Goal: Task Accomplishment & Management: Complete application form

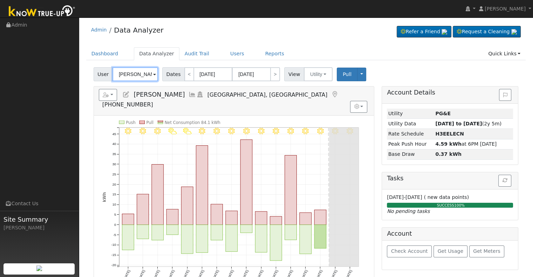
click at [139, 74] on input "[PERSON_NAME]" at bounding box center [135, 74] width 46 height 14
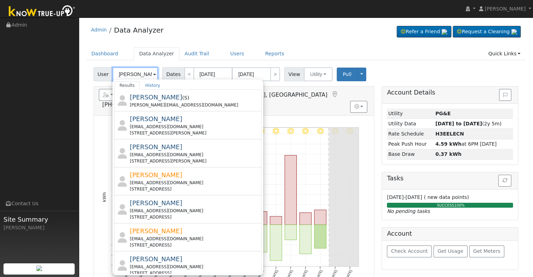
click at [138, 75] on input "[PERSON_NAME]" at bounding box center [135, 74] width 46 height 14
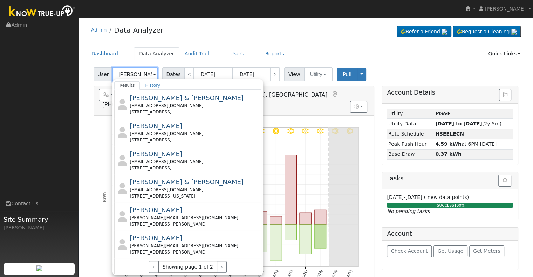
scroll to position [246, 0]
click at [217, 264] on button "›" at bounding box center [222, 266] width 10 height 12
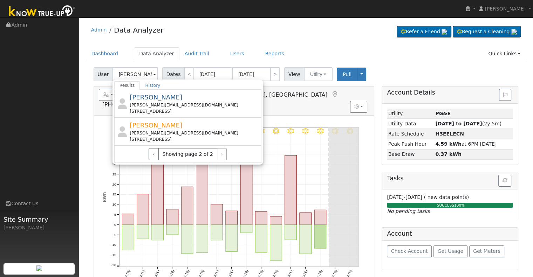
scroll to position [0, 0]
click at [135, 73] on input "[PERSON_NAME]" at bounding box center [135, 74] width 46 height 14
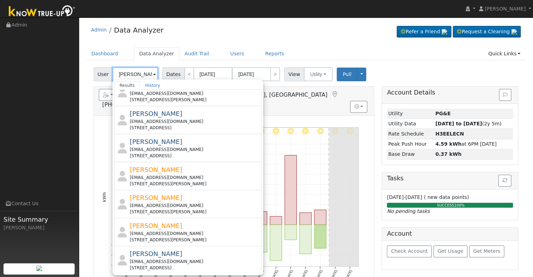
scroll to position [246, 0]
click at [217, 276] on button "›" at bounding box center [222, 282] width 10 height 12
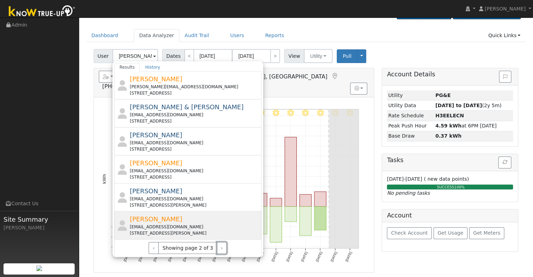
scroll to position [35, 0]
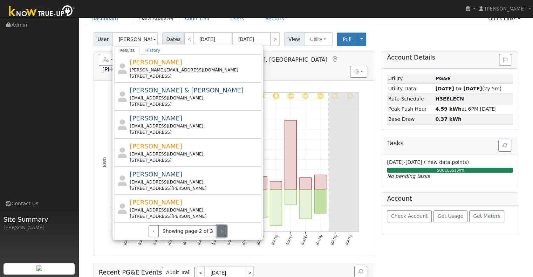
click at [219, 229] on button "›" at bounding box center [222, 231] width 10 height 12
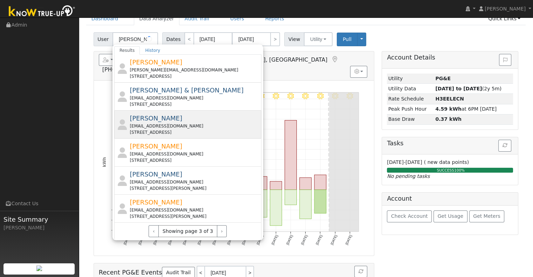
scroll to position [0, 0]
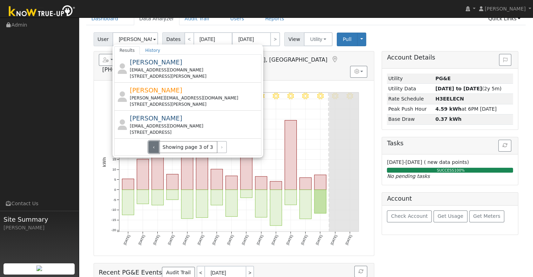
click at [157, 145] on button "‹" at bounding box center [154, 147] width 10 height 12
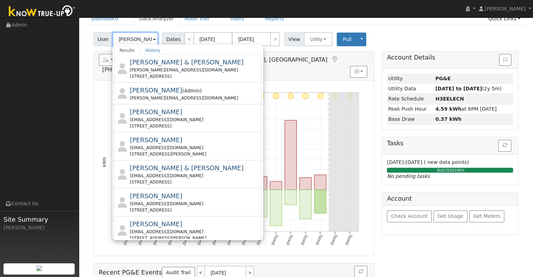
click at [135, 37] on input "cindy" at bounding box center [135, 39] width 46 height 14
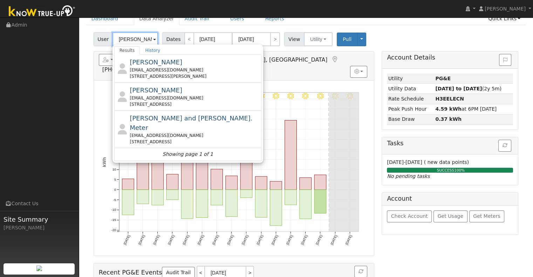
click at [135, 41] on input "ruelas" at bounding box center [135, 39] width 46 height 14
click at [135, 40] on input "ruelas" at bounding box center [135, 39] width 46 height 14
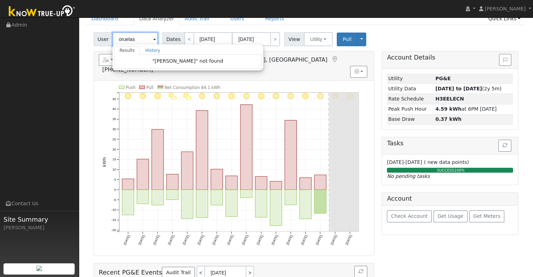
type input "ruelas"
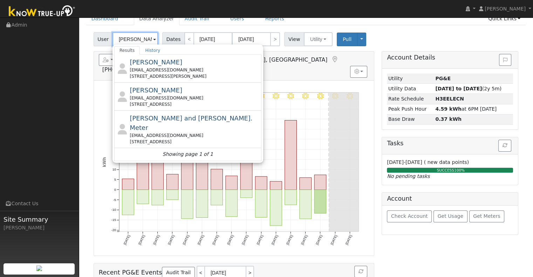
click at [133, 40] on input "ruelas" at bounding box center [135, 39] width 46 height 14
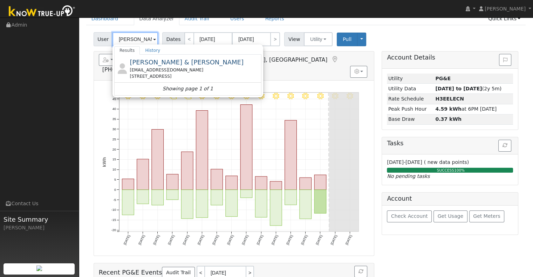
type input "[PERSON_NAME]"
click at [137, 39] on input "[PERSON_NAME]" at bounding box center [135, 39] width 46 height 14
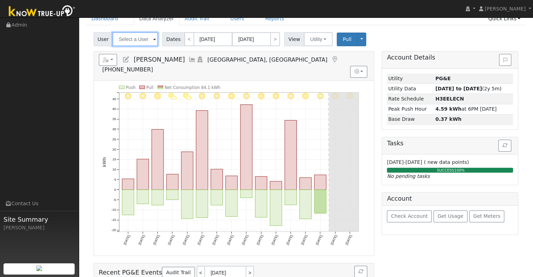
click at [139, 36] on input "text" at bounding box center [135, 39] width 46 height 14
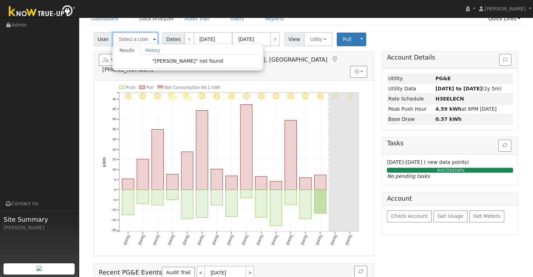
paste input "[EMAIL_ADDRESS][DOMAIN_NAME]"
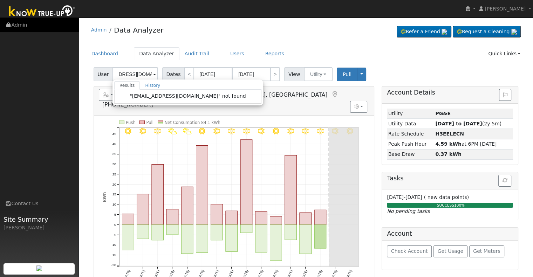
click at [28, 23] on link "Admin" at bounding box center [39, 25] width 79 height 14
type input "Joy Sondheim"
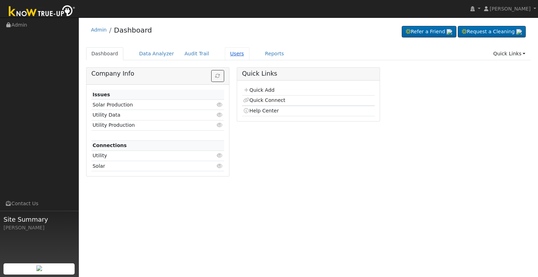
click at [227, 55] on link "Users" at bounding box center [237, 53] width 25 height 13
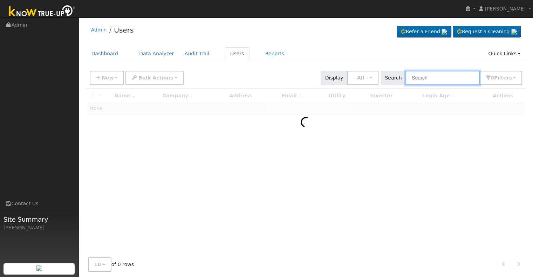
click at [433, 77] on input "text" at bounding box center [442, 78] width 74 height 14
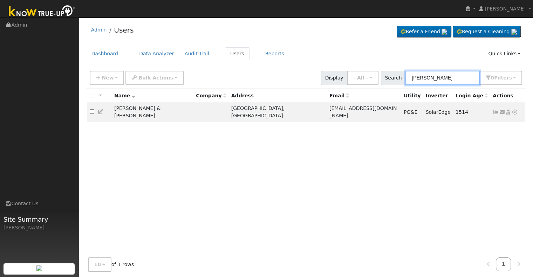
click at [443, 79] on input "oseguera" at bounding box center [442, 78] width 74 height 14
paste input "cindyoseguera@ymail.com"
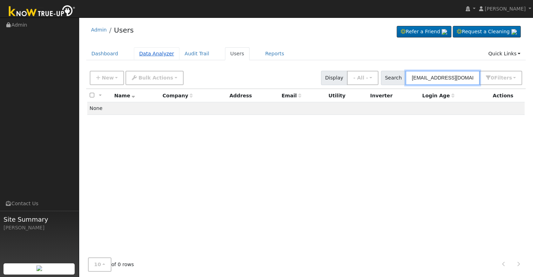
type input "cindyoseguera@ymail.com"
click at [146, 52] on link "Data Analyzer" at bounding box center [157, 53] width 46 height 13
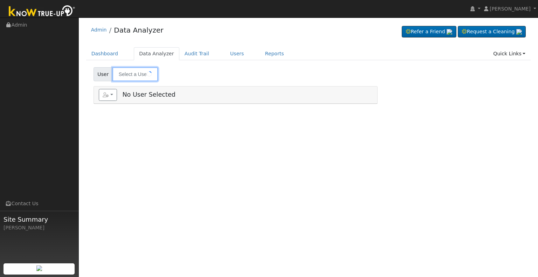
type input "[PERSON_NAME]"
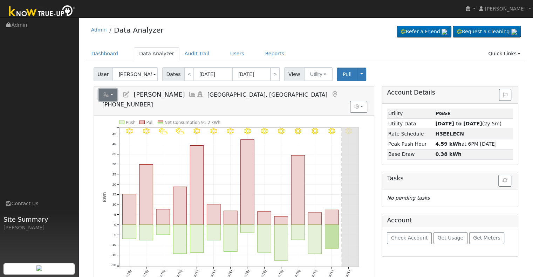
click at [106, 96] on icon "button" at bounding box center [106, 94] width 6 height 5
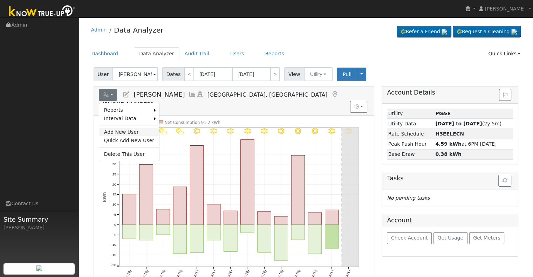
click at [115, 129] on link "Add New User" at bounding box center [129, 132] width 60 height 8
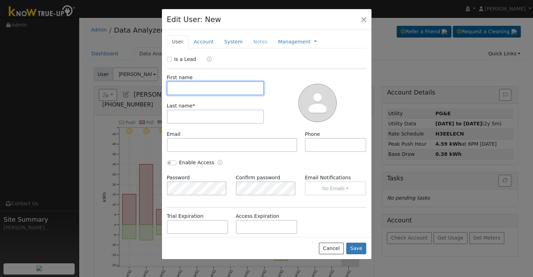
click at [186, 91] on input "text" at bounding box center [215, 88] width 97 height 14
click at [217, 89] on input "text" at bounding box center [215, 88] width 97 height 14
paste input "Tapia, Alfonso"
drag, startPoint x: 188, startPoint y: 87, endPoint x: 167, endPoint y: 89, distance: 20.7
click at [167, 89] on input "Tapia, Alfonso" at bounding box center [215, 88] width 97 height 14
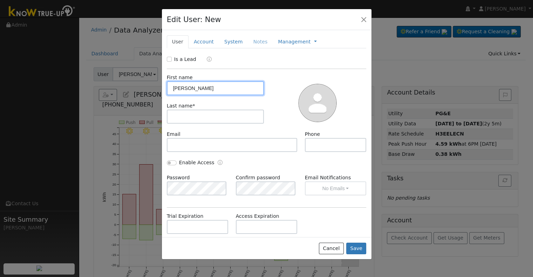
click at [200, 88] on input "Alfonso" at bounding box center [215, 88] width 97 height 14
type input "Alfonso"
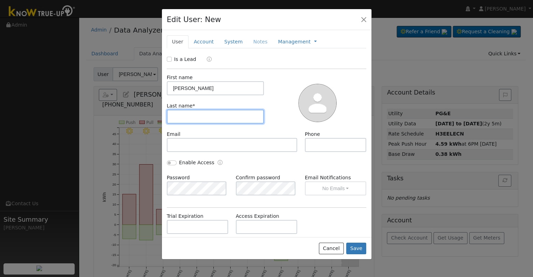
click at [197, 113] on input "text" at bounding box center [215, 117] width 97 height 14
type input "Tapia"
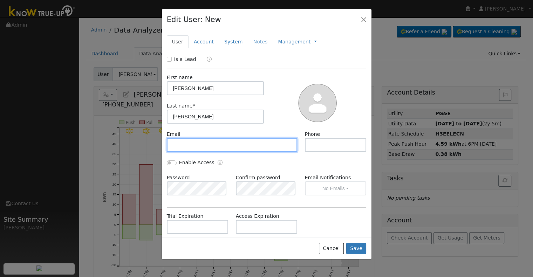
click at [229, 141] on input "text" at bounding box center [232, 145] width 131 height 14
paste input "[EMAIL_ADDRESS][DOMAIN_NAME]"
type input "[EMAIL_ADDRESS][DOMAIN_NAME]"
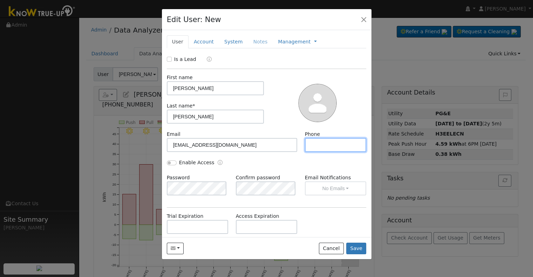
click at [328, 144] on input "text" at bounding box center [336, 145] width 62 height 14
paste input "559-361-9565"
type input "559-361-9565"
click at [202, 40] on link "Account" at bounding box center [203, 41] width 30 height 13
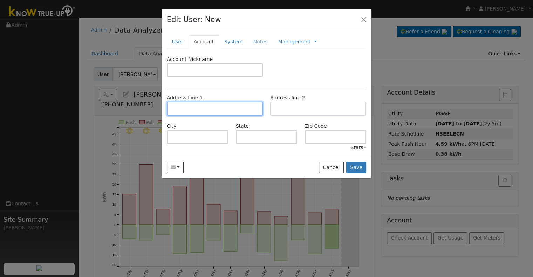
click at [185, 103] on input "text" at bounding box center [215, 109] width 96 height 14
paste input "577 Mathew St"
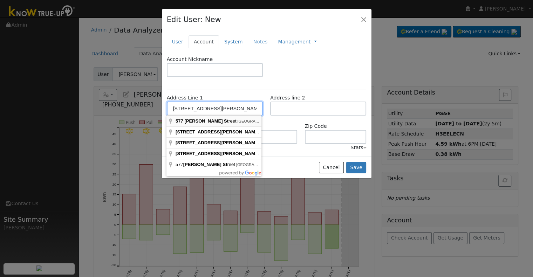
type input "577 Mathew Street"
type input "Porterville"
type input "CA"
type input "93257"
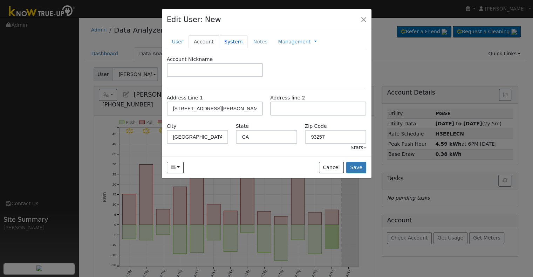
click at [232, 47] on link "System" at bounding box center [233, 41] width 29 height 13
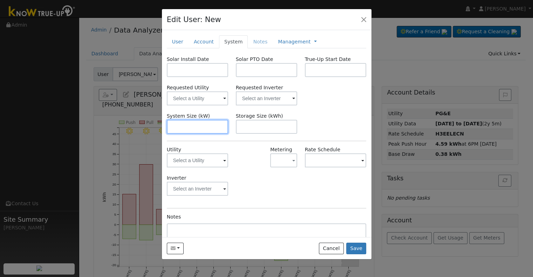
click at [206, 128] on input "text" at bounding box center [198, 127] width 62 height 14
paste input "9.020"
type input "9"
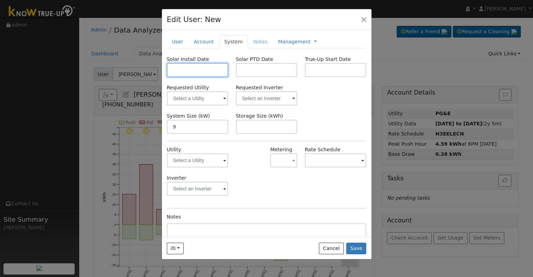
click at [179, 68] on input "text" at bounding box center [198, 70] width 62 height 14
paste input "2/21/2025"
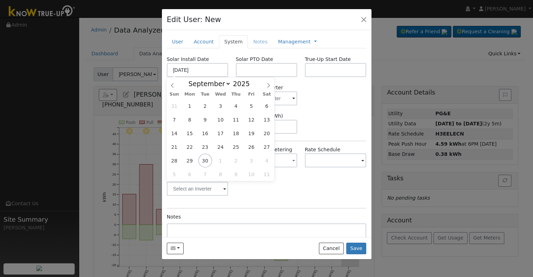
type input "02/21/2025"
select select "1"
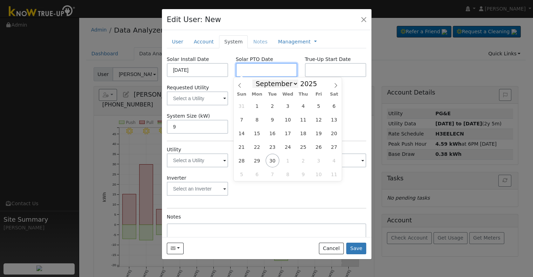
click at [261, 73] on input "text" at bounding box center [267, 70] width 62 height 14
paste input "6/6/2025"
type input "06/06/2025"
click at [331, 64] on input "text" at bounding box center [336, 70] width 62 height 14
paste input "6/6/2025"
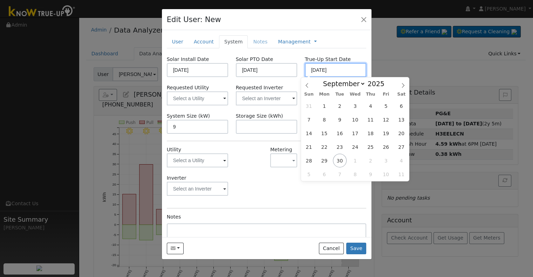
type input "06/06/2025"
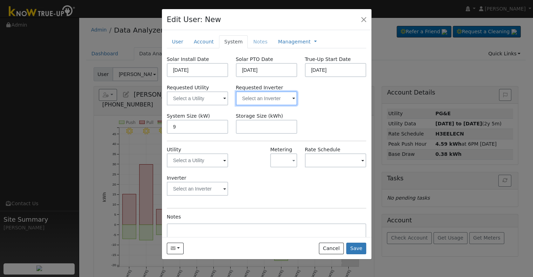
click at [265, 97] on input "text" at bounding box center [267, 98] width 62 height 14
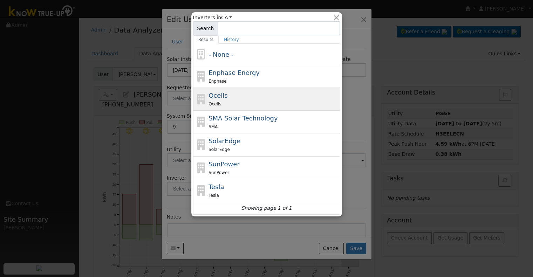
click at [247, 93] on div "Qcells Qcells" at bounding box center [273, 99] width 130 height 17
type input "Qcells"
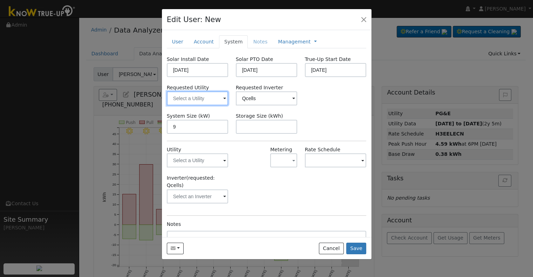
click at [201, 96] on input "text" at bounding box center [198, 98] width 62 height 14
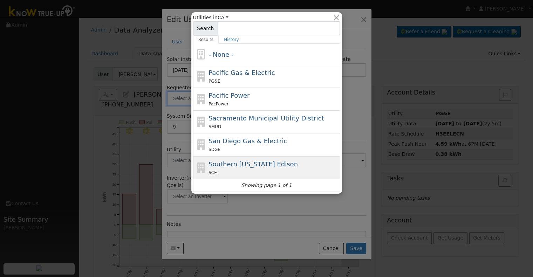
click at [247, 169] on div "SCE" at bounding box center [273, 172] width 130 height 7
type input "Southern California Edison"
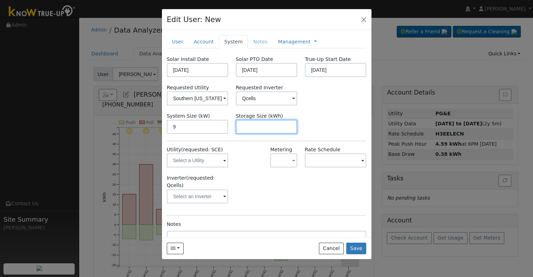
click at [256, 125] on input "text" at bounding box center [267, 127] width 62 height 14
paste input "20.00"
type input "20"
click at [314, 40] on link at bounding box center [315, 41] width 3 height 7
click at [314, 63] on link "Billing" at bounding box center [338, 64] width 49 height 10
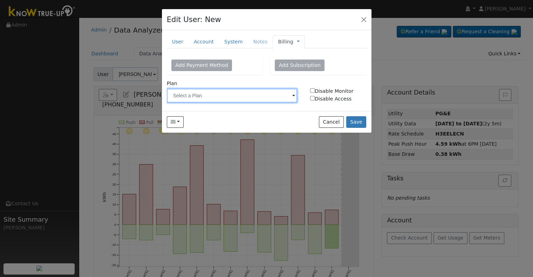
click at [240, 101] on input "text" at bounding box center [232, 96] width 131 height 14
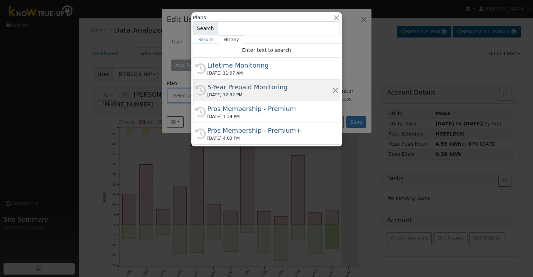
click at [242, 88] on div "5-Year Prepaid Monitoring" at bounding box center [269, 86] width 125 height 9
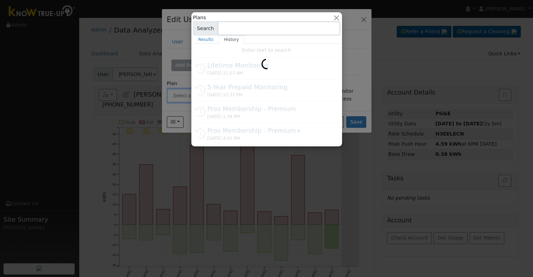
type input "5-Year Prepaid Monitoring"
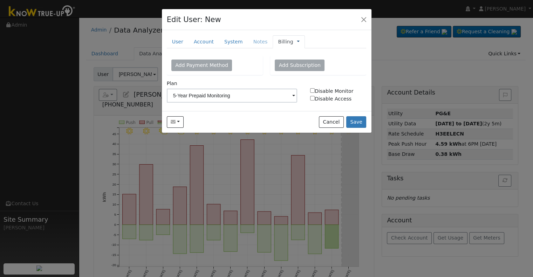
click at [297, 43] on link at bounding box center [298, 41] width 3 height 7
click at [297, 54] on link "Management" at bounding box center [321, 54] width 49 height 10
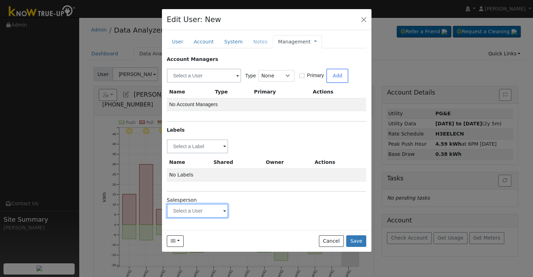
click at [188, 214] on input "text" at bounding box center [198, 211] width 62 height 14
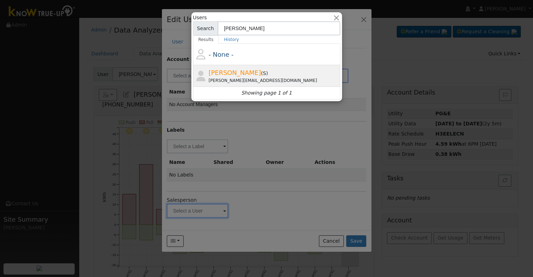
type input "adam"
click at [261, 73] on span "( S )" at bounding box center [264, 73] width 7 height 6
type input "Adam Awad"
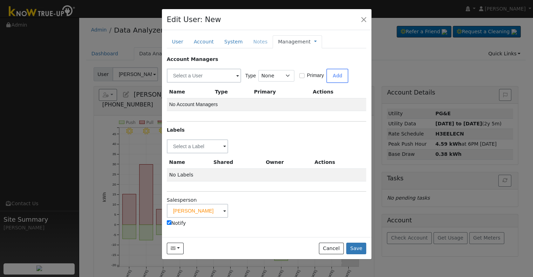
drag, startPoint x: 180, startPoint y: 224, endPoint x: 182, endPoint y: 213, distance: 11.1
click at [180, 223] on label "Notify" at bounding box center [176, 223] width 19 height 7
click at [171, 223] on input "Notify" at bounding box center [169, 222] width 5 height 5
checkbox input "false"
click at [196, 147] on input "text" at bounding box center [198, 146] width 62 height 14
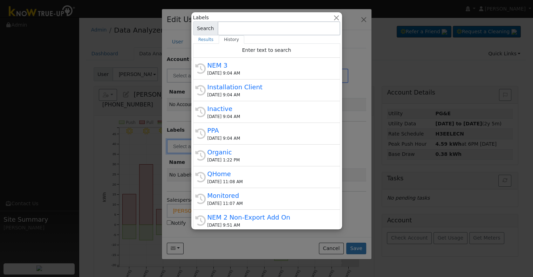
drag, startPoint x: 228, startPoint y: 130, endPoint x: 229, endPoint y: 125, distance: 5.4
click at [228, 130] on div "PPA" at bounding box center [269, 130] width 125 height 9
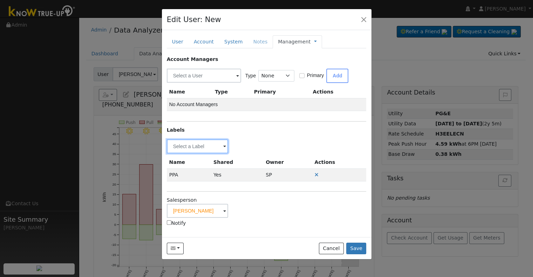
click at [185, 142] on input "text" at bounding box center [198, 146] width 62 height 14
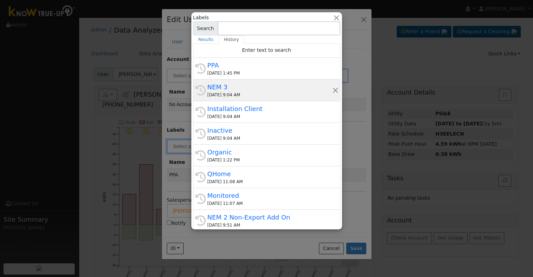
click at [254, 85] on div "NEM 3" at bounding box center [269, 86] width 125 height 9
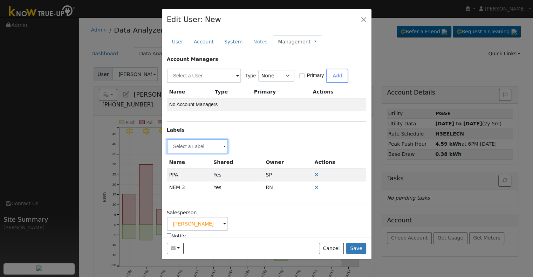
drag, startPoint x: 180, startPoint y: 146, endPoint x: 184, endPoint y: 146, distance: 3.9
click at [180, 146] on input "text" at bounding box center [198, 146] width 62 height 14
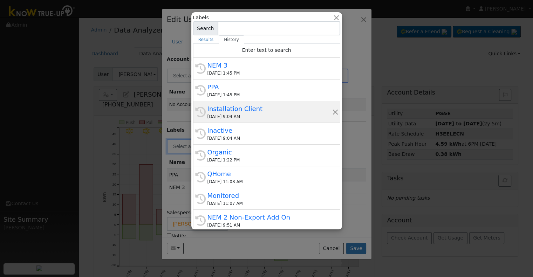
click at [231, 117] on div "09/29/2025 9:04 AM" at bounding box center [269, 117] width 125 height 6
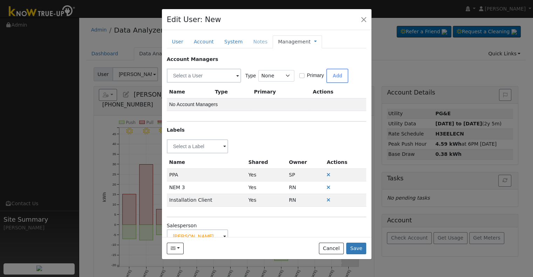
click at [359, 241] on div "Send Email... Cancel Save" at bounding box center [267, 248] width 210 height 22
click at [359, 243] on button "Save" at bounding box center [356, 249] width 20 height 12
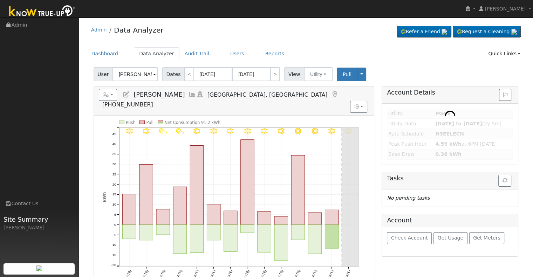
type input "[PERSON_NAME]"
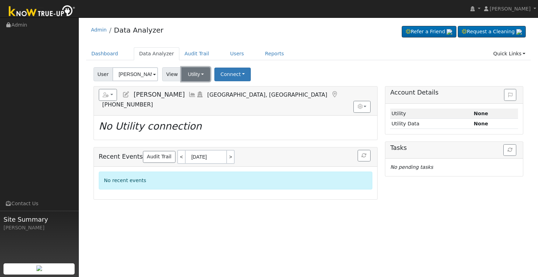
click at [195, 73] on button "Utility" at bounding box center [195, 74] width 29 height 14
click at [207, 98] on link "Solar" at bounding box center [204, 100] width 49 height 10
click at [226, 76] on button "Connect" at bounding box center [232, 75] width 36 height 14
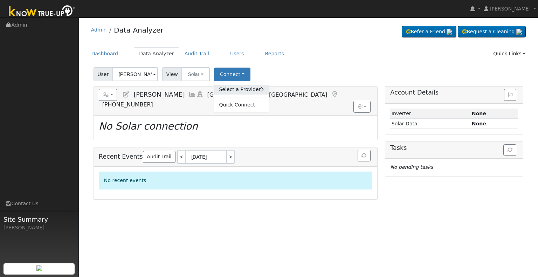
click at [235, 89] on link "Select a Provider" at bounding box center [241, 90] width 55 height 10
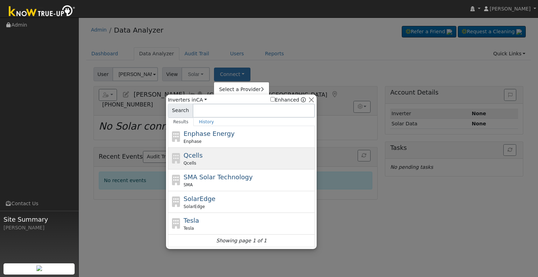
click at [226, 155] on div "Qcells Qcells" at bounding box center [249, 159] width 130 height 16
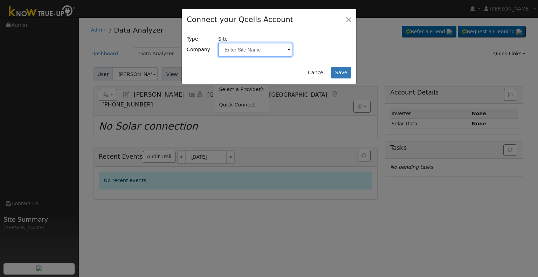
click at [237, 48] on input "text" at bounding box center [255, 50] width 74 height 14
paste input "Tapia, Alfonso"
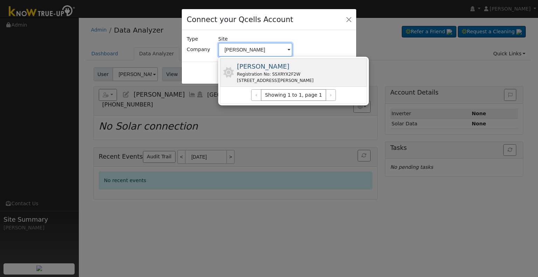
type input "Tapia, Alfonso"
click at [281, 70] on div "Tapia, Alfonso Registration No: SSXRYX2F2W 577 Mathew St, Porterville, CA 93257…" at bounding box center [275, 73] width 77 height 22
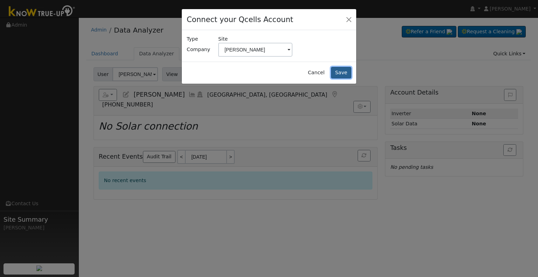
click at [341, 71] on button "Save" at bounding box center [341, 73] width 20 height 12
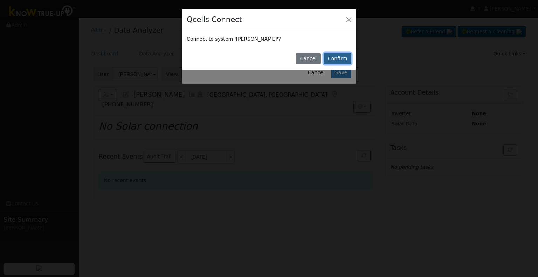
drag, startPoint x: 336, startPoint y: 54, endPoint x: 331, endPoint y: 77, distance: 22.9
click at [336, 55] on button "Confirm" at bounding box center [338, 59] width 28 height 12
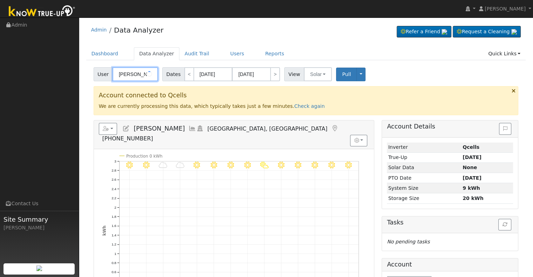
click at [138, 74] on input "[PERSON_NAME]" at bounding box center [135, 74] width 46 height 14
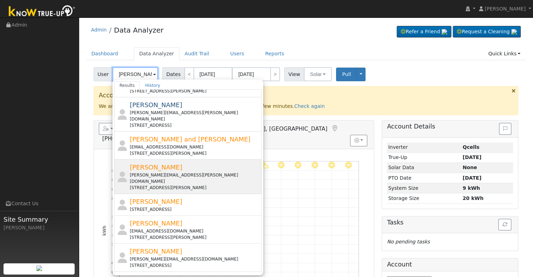
scroll to position [240, 0]
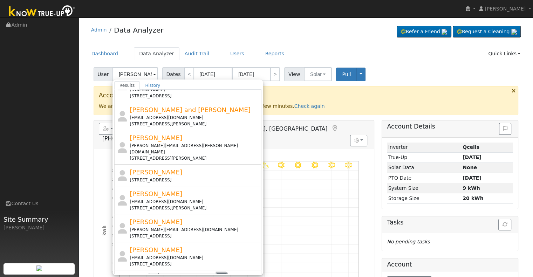
click at [221, 273] on button "›" at bounding box center [222, 279] width 10 height 12
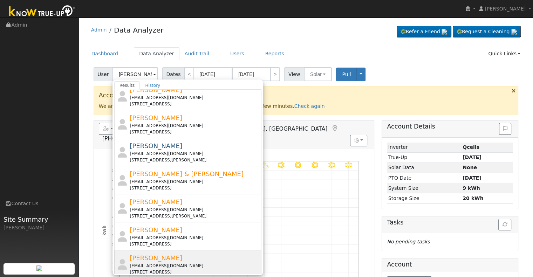
scroll to position [128, 0]
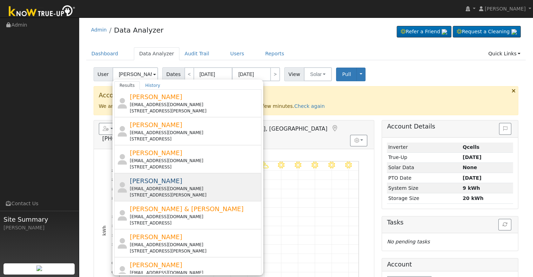
click at [179, 183] on div "[PERSON_NAME] [EMAIL_ADDRESS][DOMAIN_NAME] [STREET_ADDRESS][PERSON_NAME]" at bounding box center [195, 187] width 130 height 22
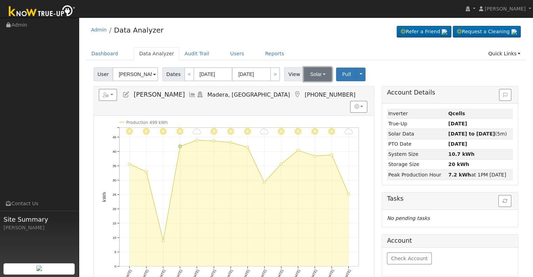
click at [306, 77] on button "Solar" at bounding box center [318, 74] width 28 height 14
click at [307, 89] on link "Utility" at bounding box center [326, 90] width 49 height 10
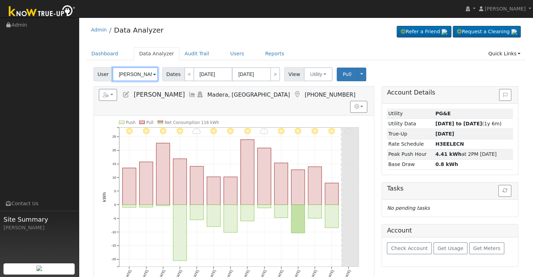
click at [137, 73] on input "[PERSON_NAME]" at bounding box center [135, 74] width 46 height 14
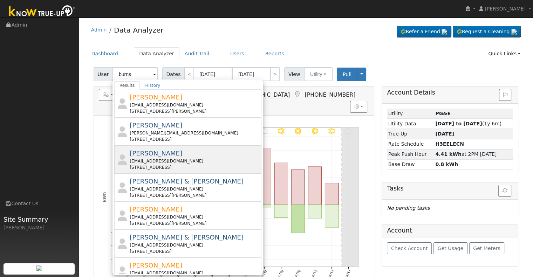
click at [172, 158] on div "[EMAIL_ADDRESS][DOMAIN_NAME]" at bounding box center [195, 161] width 130 height 6
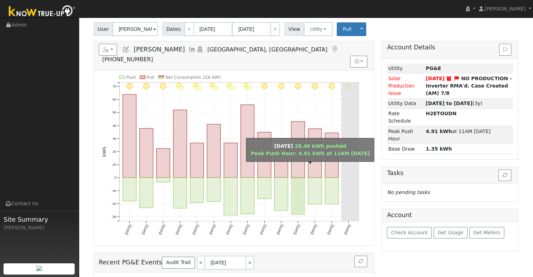
scroll to position [0, 0]
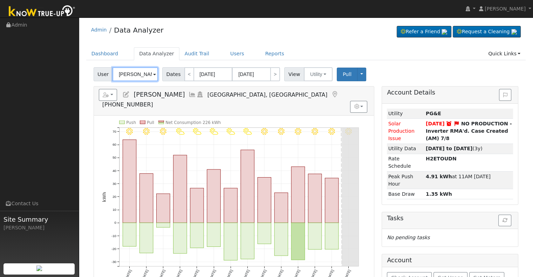
click at [137, 74] on input "[PERSON_NAME]" at bounding box center [135, 74] width 46 height 14
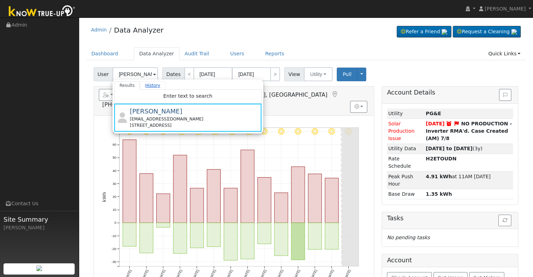
click at [151, 85] on link "History" at bounding box center [153, 85] width 26 height 8
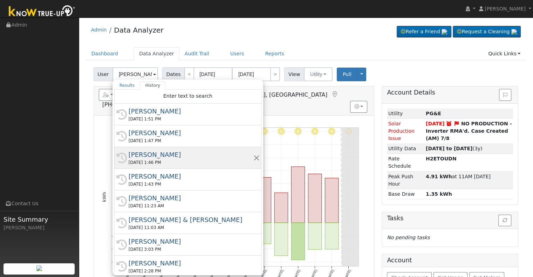
click at [156, 160] on div "[DATE] 1:46 PM" at bounding box center [191, 162] width 125 height 6
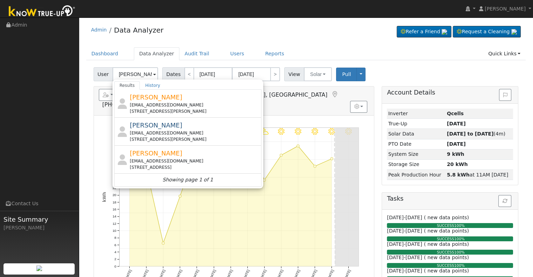
click at [157, 124] on span "[PERSON_NAME]" at bounding box center [156, 125] width 53 height 7
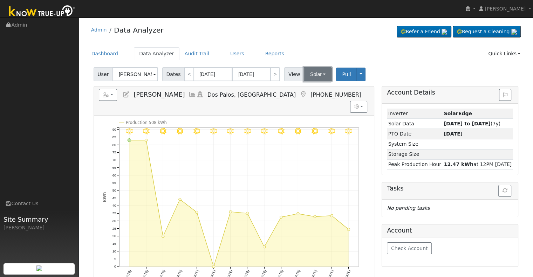
click at [309, 80] on button "Solar" at bounding box center [318, 74] width 28 height 14
click at [311, 89] on link "Utility" at bounding box center [326, 90] width 49 height 10
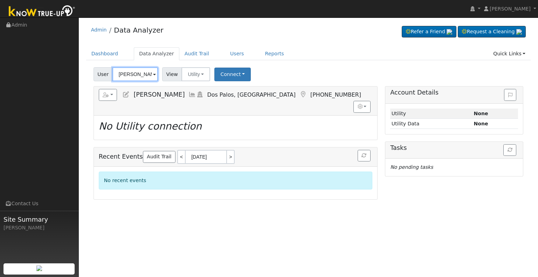
click at [136, 74] on input "[PERSON_NAME]" at bounding box center [135, 74] width 46 height 14
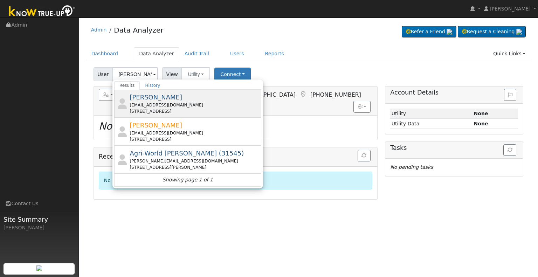
click at [162, 99] on span "[PERSON_NAME]" at bounding box center [156, 97] width 53 height 7
type input "[PERSON_NAME]"
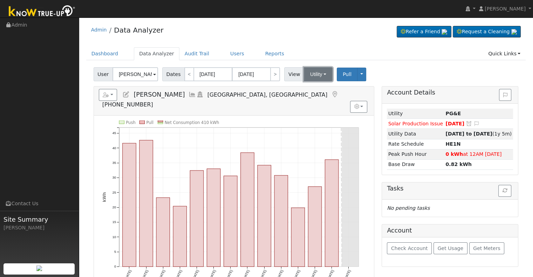
click at [311, 73] on button "Utility" at bounding box center [318, 74] width 29 height 14
click at [283, 95] on h5 "Reports Scenario Health Check Energy Audit Account Timeline User Audit Trail In…" at bounding box center [234, 98] width 270 height 19
click at [188, 95] on icon at bounding box center [192, 94] width 8 height 6
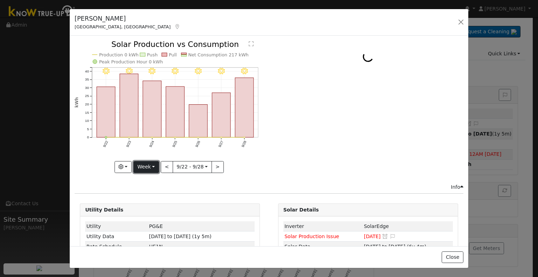
click at [149, 164] on button "Week" at bounding box center [146, 167] width 26 height 12
click at [151, 198] on link "Month" at bounding box center [158, 201] width 49 height 10
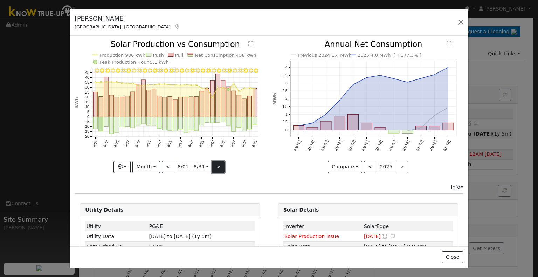
click at [216, 165] on button ">" at bounding box center [218, 167] width 12 height 12
type input "[DATE]"
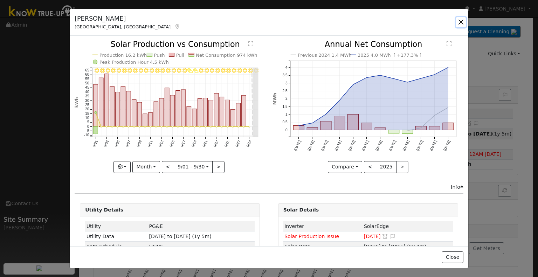
click at [460, 21] on button "button" at bounding box center [461, 22] width 10 height 10
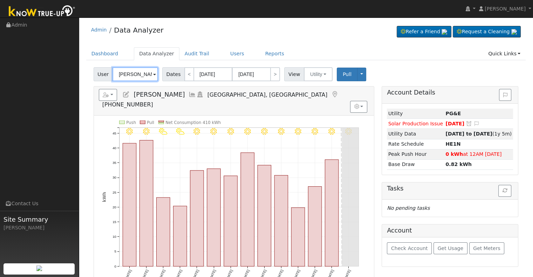
click at [137, 74] on input "[PERSON_NAME]" at bounding box center [135, 74] width 46 height 14
click at [136, 74] on input "[PERSON_NAME]" at bounding box center [135, 74] width 46 height 14
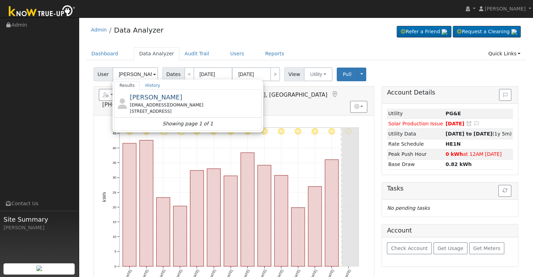
click at [157, 99] on span "[PERSON_NAME]" at bounding box center [156, 97] width 53 height 7
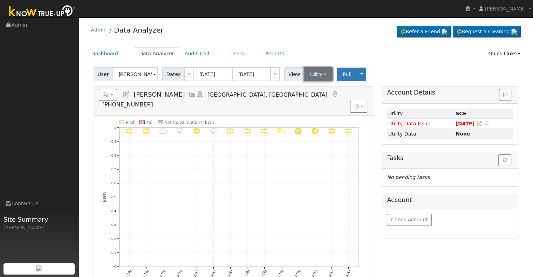
click at [310, 73] on button "Utility" at bounding box center [318, 74] width 29 height 14
click at [317, 102] on link "Solar" at bounding box center [326, 100] width 49 height 10
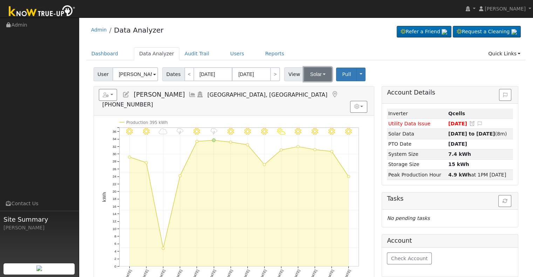
click at [313, 74] on button "Solar" at bounding box center [318, 74] width 28 height 14
click at [314, 87] on link "Utility" at bounding box center [326, 90] width 49 height 10
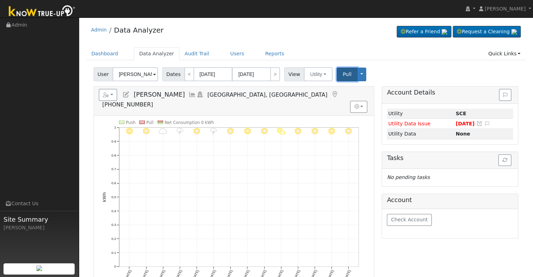
click at [346, 75] on button "Pull" at bounding box center [347, 75] width 21 height 14
click at [136, 74] on input "[PERSON_NAME]" at bounding box center [135, 74] width 46 height 14
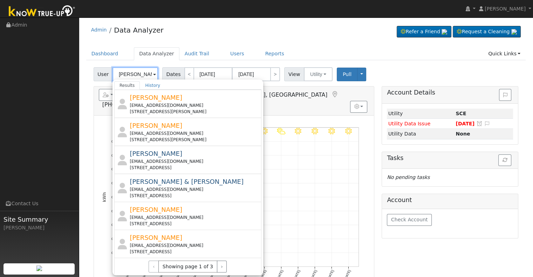
scroll to position [246, 0]
click at [220, 263] on button "›" at bounding box center [222, 266] width 10 height 12
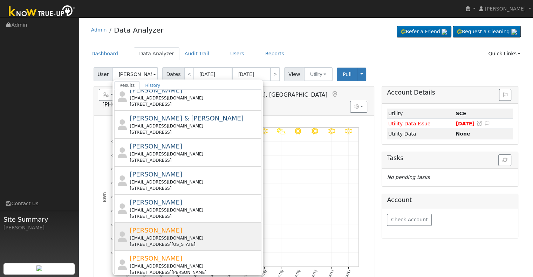
scroll to position [7, 0]
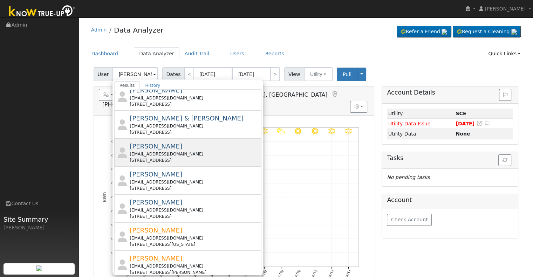
click at [193, 152] on div "[EMAIL_ADDRESS][DOMAIN_NAME]" at bounding box center [195, 154] width 130 height 6
type input "[PERSON_NAME]"
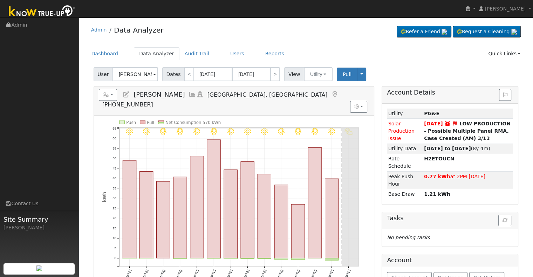
click at [190, 93] on icon at bounding box center [192, 94] width 8 height 6
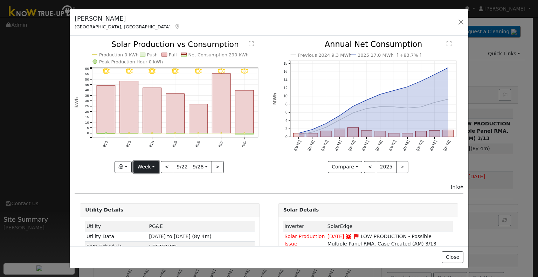
click at [152, 163] on button "Week" at bounding box center [146, 167] width 26 height 12
click at [153, 209] on link "Year" at bounding box center [158, 211] width 49 height 10
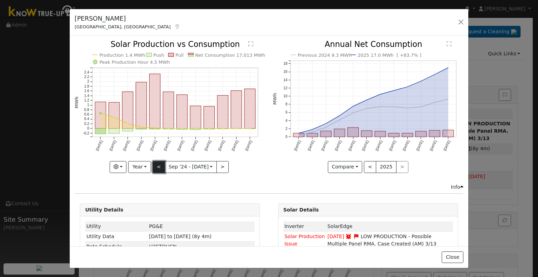
click at [157, 166] on button "<" at bounding box center [159, 167] width 12 height 12
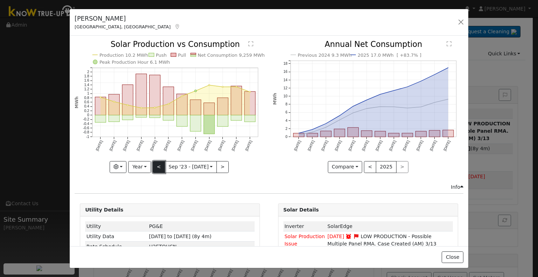
click at [157, 166] on button "<" at bounding box center [159, 167] width 12 height 12
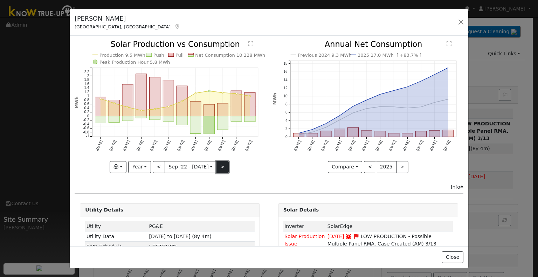
click at [221, 165] on button ">" at bounding box center [223, 167] width 12 height 12
type input "[DATE]"
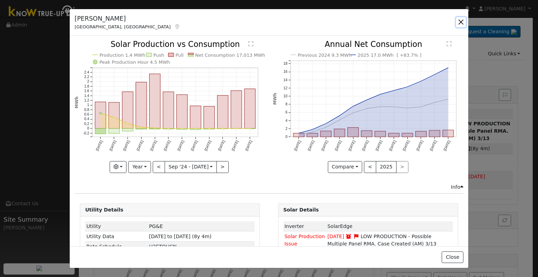
click at [463, 22] on button "button" at bounding box center [461, 22] width 10 height 10
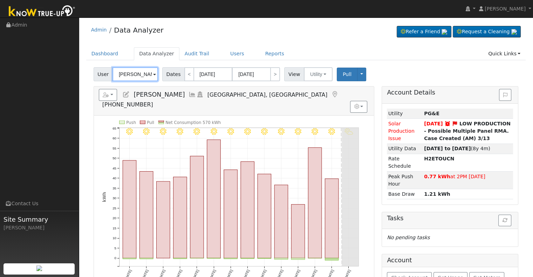
click at [122, 75] on input "[PERSON_NAME]" at bounding box center [135, 74] width 46 height 14
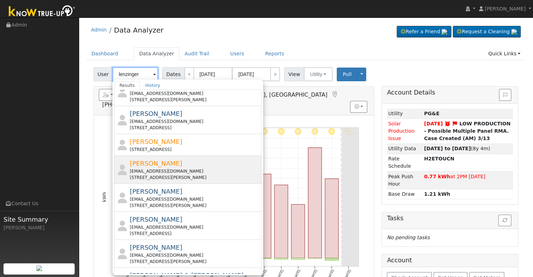
scroll to position [0, 0]
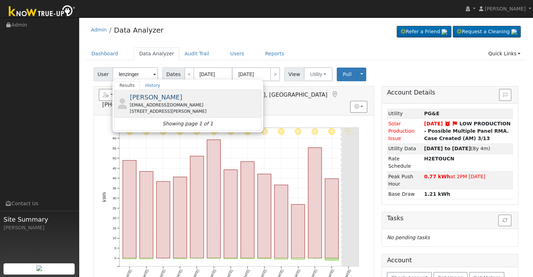
click at [199, 104] on div "[EMAIL_ADDRESS][DOMAIN_NAME]" at bounding box center [195, 105] width 130 height 6
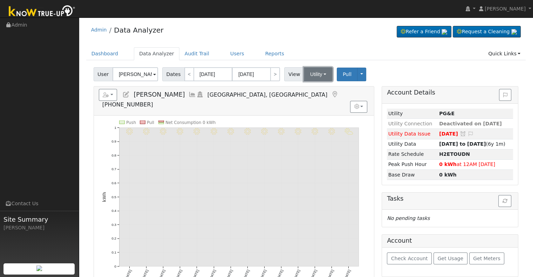
click at [314, 75] on button "Utility" at bounding box center [318, 74] width 29 height 14
click at [311, 96] on link "Solar" at bounding box center [326, 100] width 49 height 10
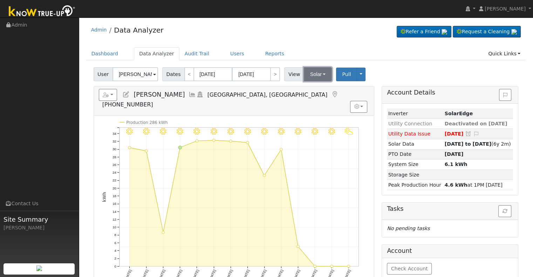
click at [314, 78] on button "Solar" at bounding box center [318, 74] width 28 height 14
click at [315, 91] on link "Utility" at bounding box center [326, 90] width 49 height 10
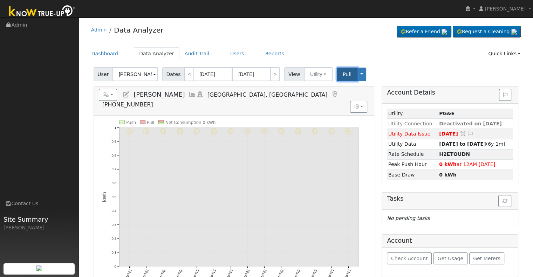
click at [343, 75] on span "Pull" at bounding box center [347, 74] width 9 height 6
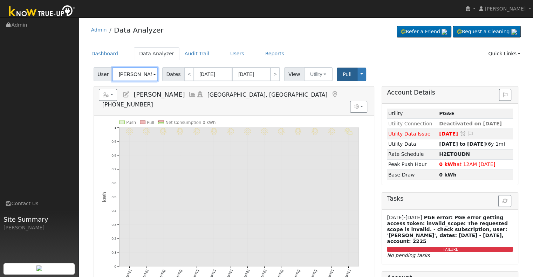
click at [139, 75] on input "[PERSON_NAME]" at bounding box center [135, 74] width 46 height 14
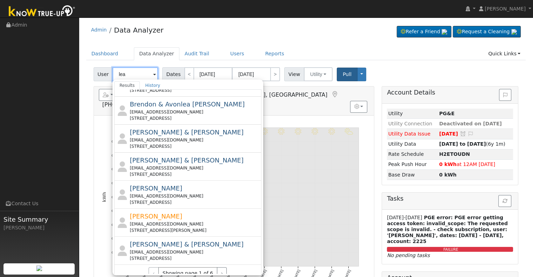
scroll to position [252, 0]
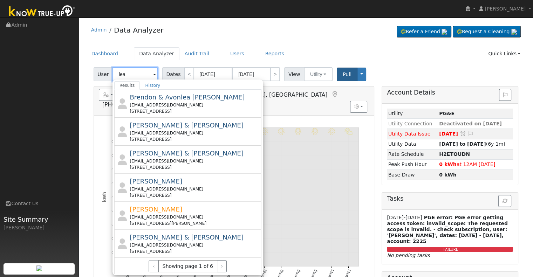
type input "lea"
